Goal: Check status: Check status

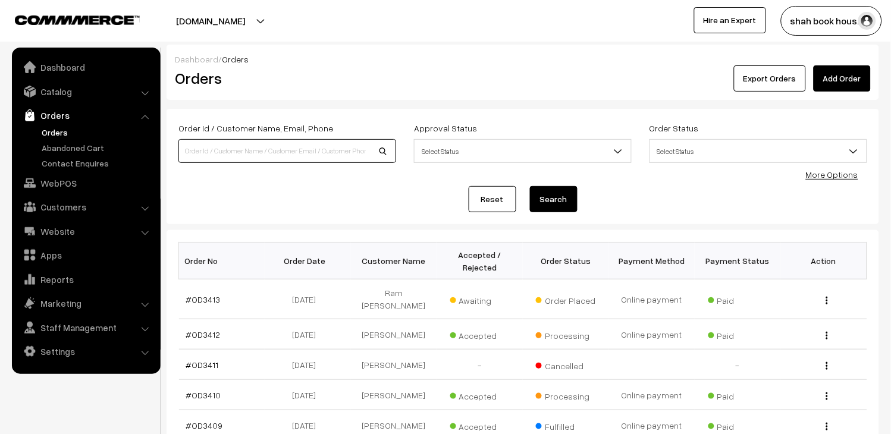
click at [291, 150] on input at bounding box center [287, 151] width 218 height 24
paste input "OD3115"
type input "OD3115"
click at [550, 194] on button "Search" at bounding box center [554, 199] width 48 height 26
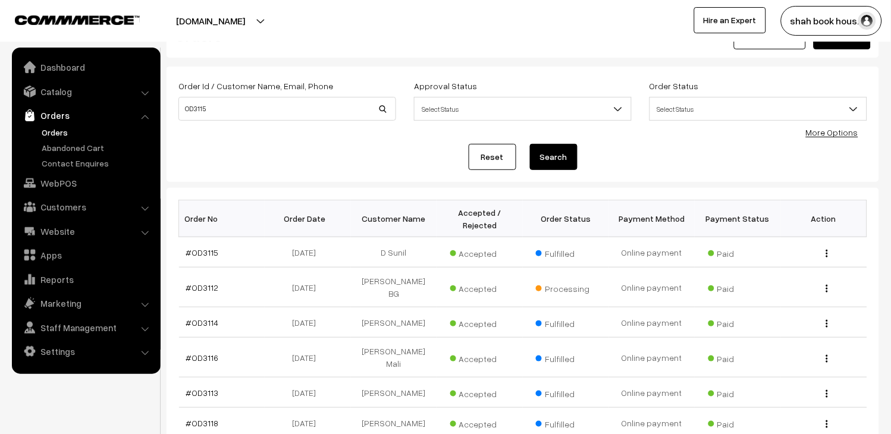
scroll to position [66, 0]
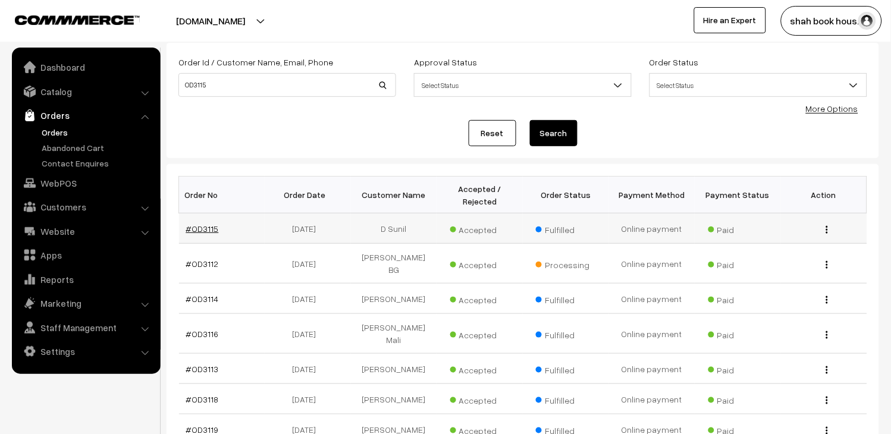
click at [205, 228] on link "#OD3115" at bounding box center [202, 229] width 33 height 10
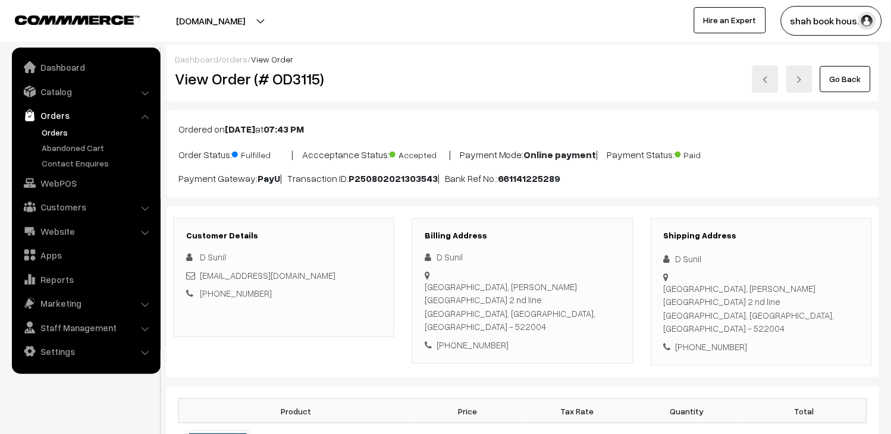
click at [44, 131] on link "Orders" at bounding box center [98, 132] width 118 height 12
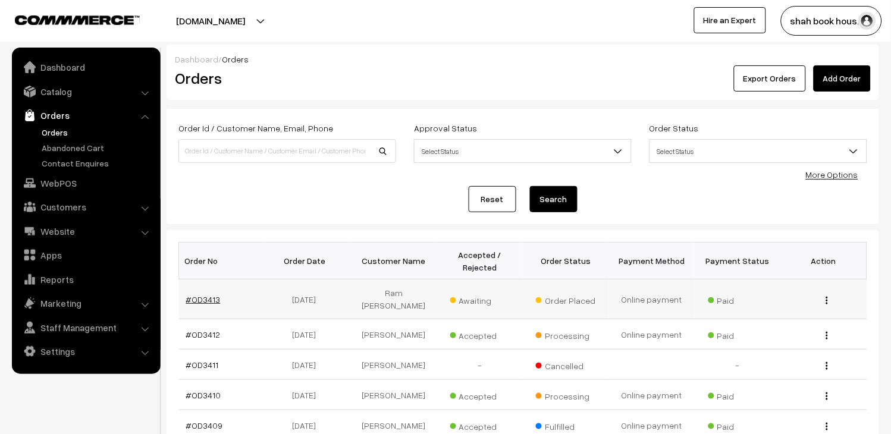
click at [204, 294] on link "#OD3413" at bounding box center [203, 299] width 34 height 10
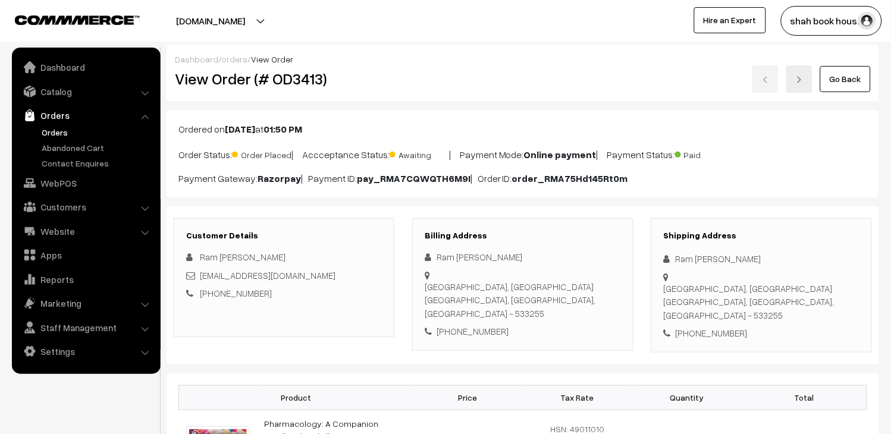
click at [69, 125] on link "Orders" at bounding box center [86, 115] width 142 height 21
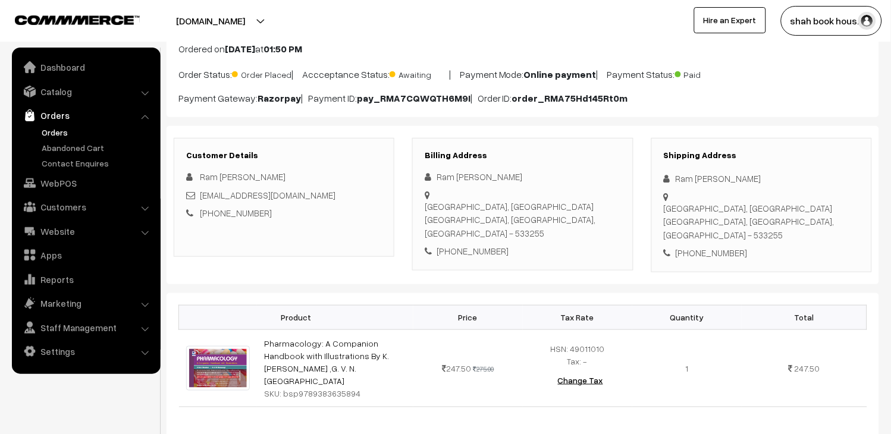
scroll to position [132, 0]
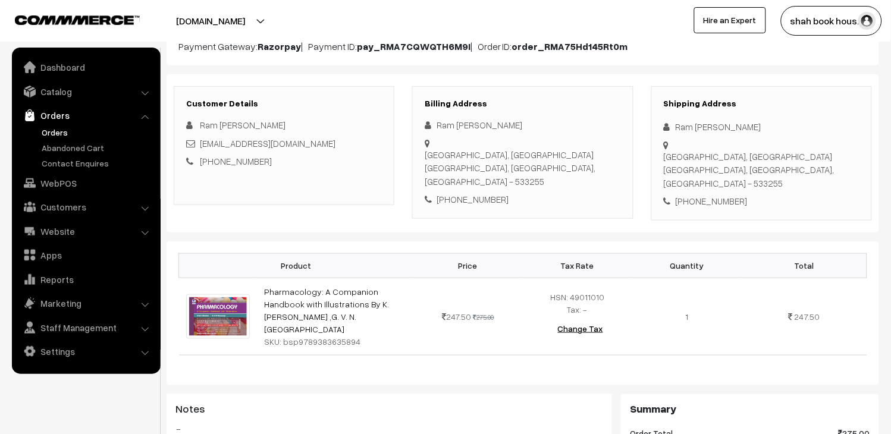
click at [34, 131] on ul "Orders" at bounding box center [86, 147] width 143 height 43
click at [42, 133] on link "Orders" at bounding box center [98, 132] width 118 height 12
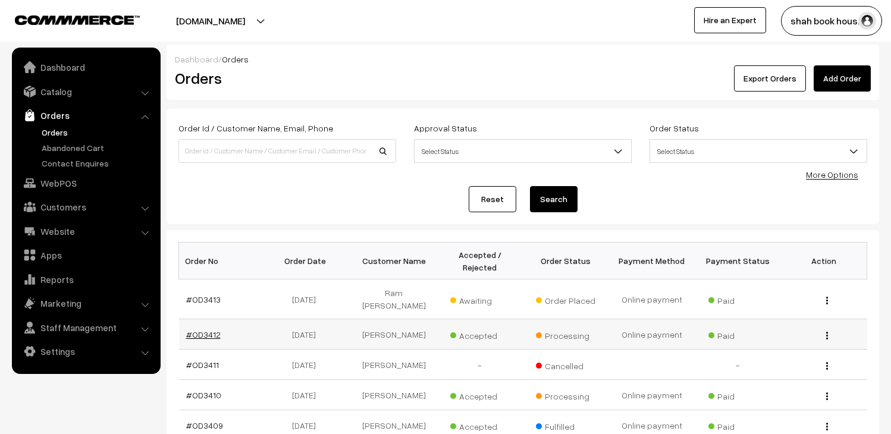
scroll to position [66, 0]
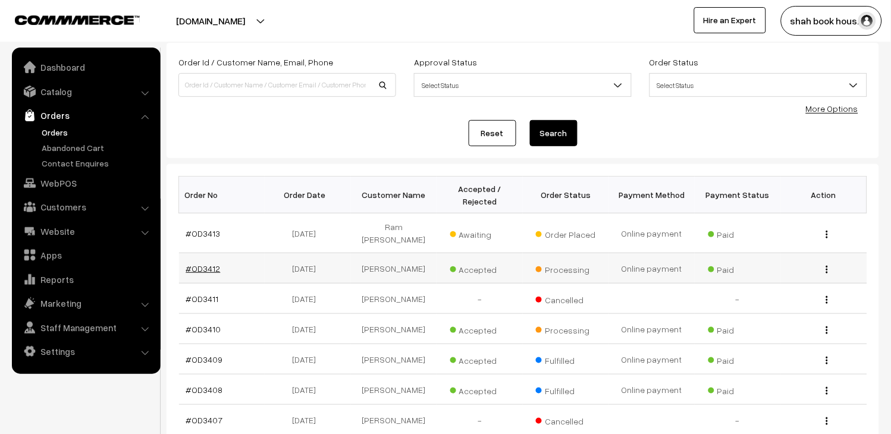
click at [213, 263] on link "#OD3412" at bounding box center [203, 268] width 34 height 10
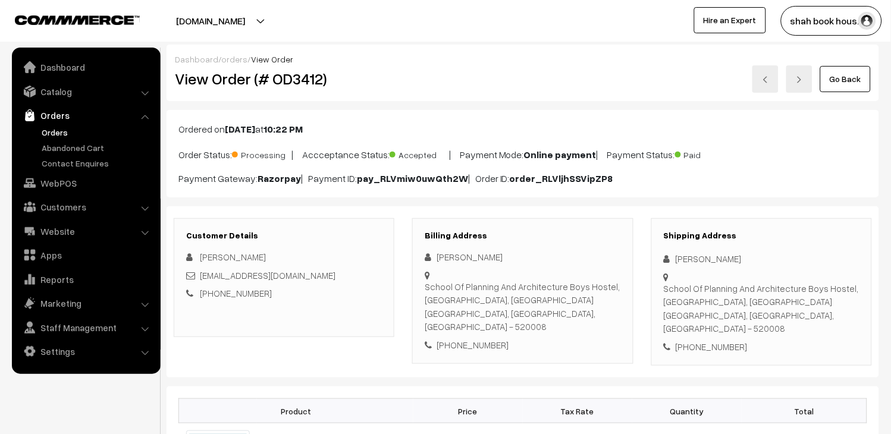
click at [44, 127] on link "Orders" at bounding box center [98, 132] width 118 height 12
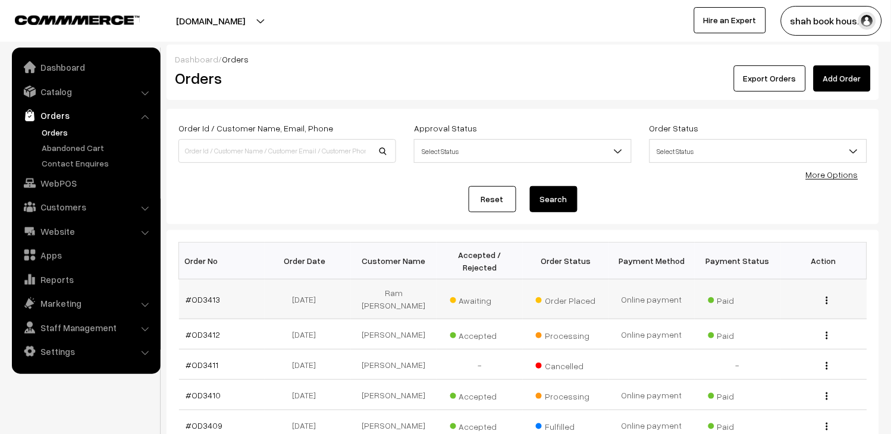
click at [195, 300] on td "#OD3413" at bounding box center [222, 299] width 86 height 40
click at [211, 294] on link "#OD3413" at bounding box center [203, 299] width 34 height 10
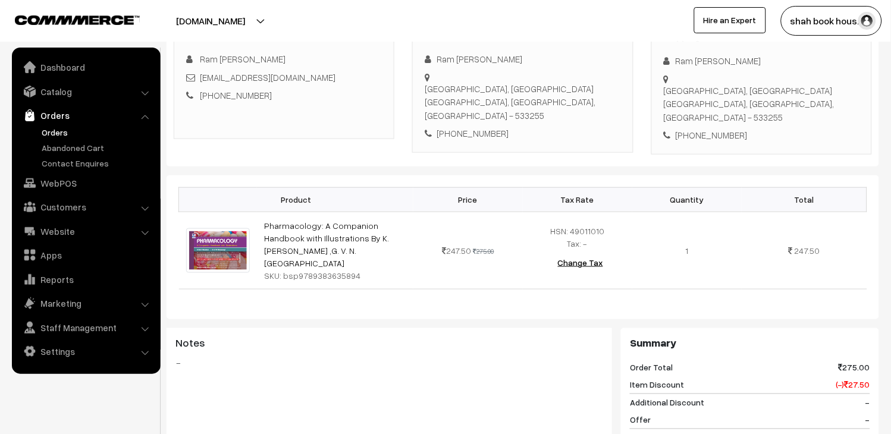
scroll to position [198, 0]
